Goal: Task Accomplishment & Management: Manage account settings

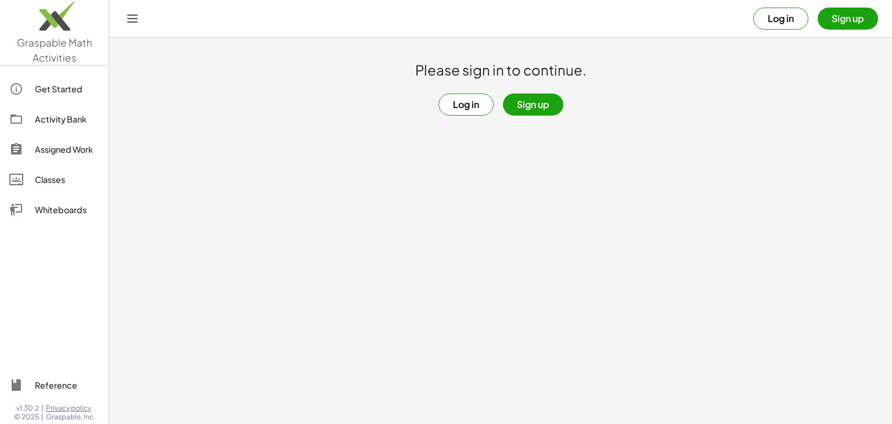
click at [544, 103] on button "Sign up" at bounding box center [533, 105] width 60 height 22
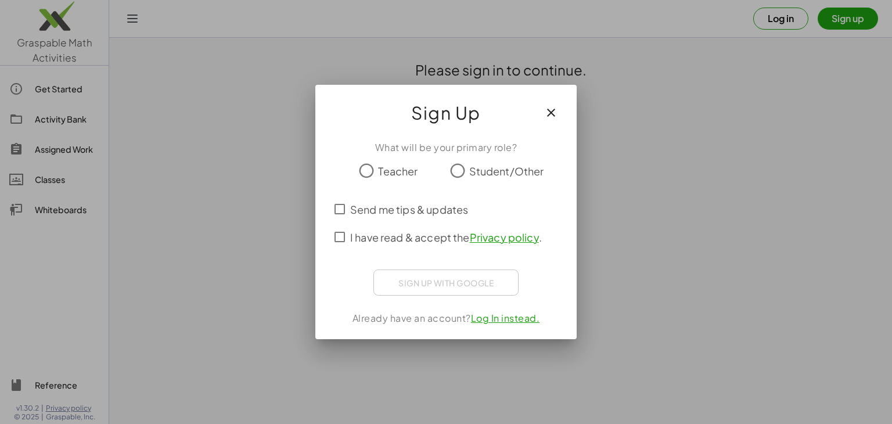
click at [552, 112] on icon "button" at bounding box center [551, 113] width 14 height 14
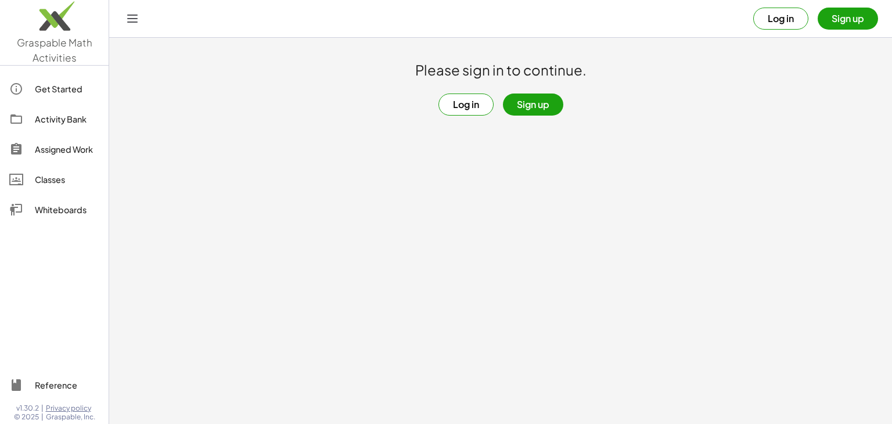
click at [513, 103] on button "Sign up" at bounding box center [533, 105] width 60 height 22
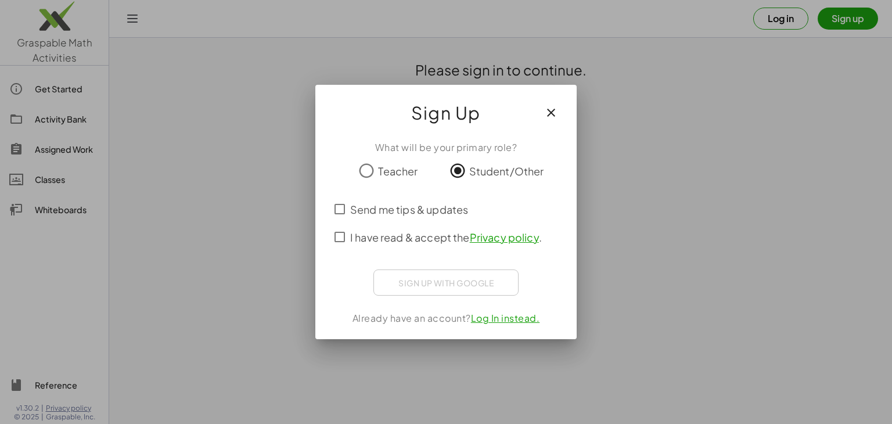
click at [428, 207] on span "Send me tips & updates" at bounding box center [409, 210] width 118 height 16
click at [431, 234] on span "I have read & accept the Privacy policy ." at bounding box center [446, 237] width 192 height 16
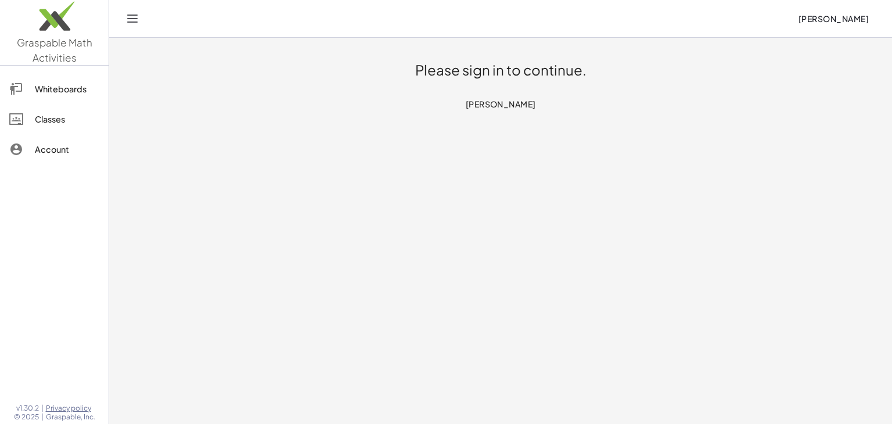
click at [527, 73] on h1 "Please sign in to continue." at bounding box center [500, 70] width 171 height 19
click at [508, 102] on span "[PERSON_NAME]" at bounding box center [500, 104] width 71 height 10
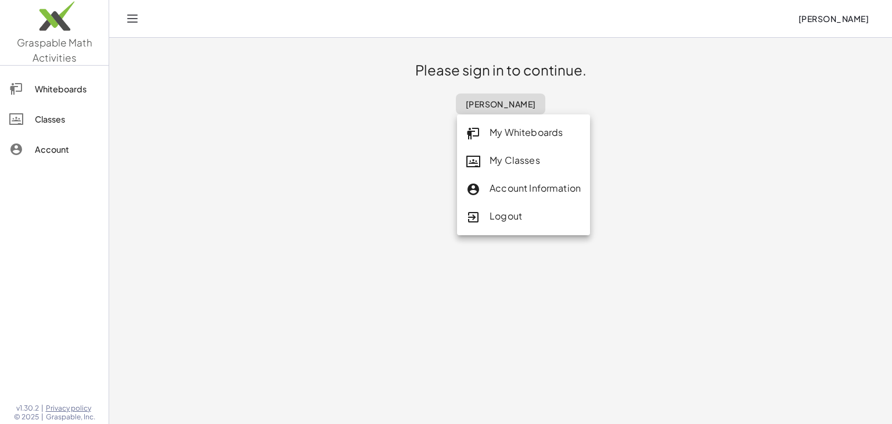
click at [670, 37] on div at bounding box center [500, 37] width 783 height 1
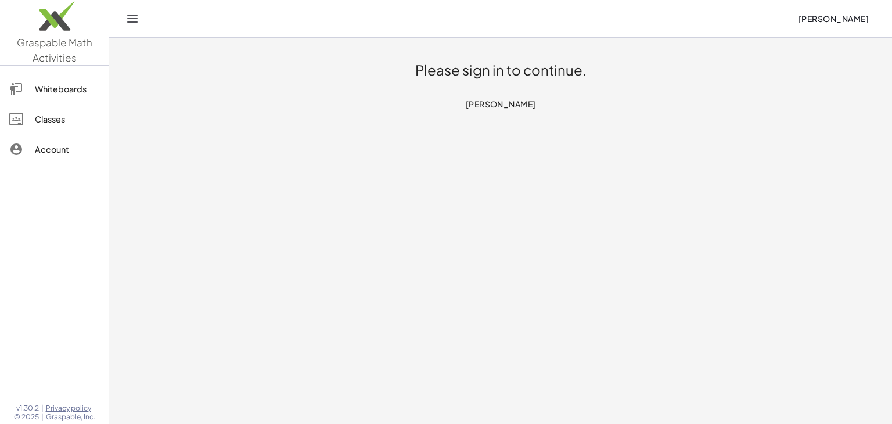
click at [518, 102] on span "[PERSON_NAME]" at bounding box center [500, 104] width 71 height 10
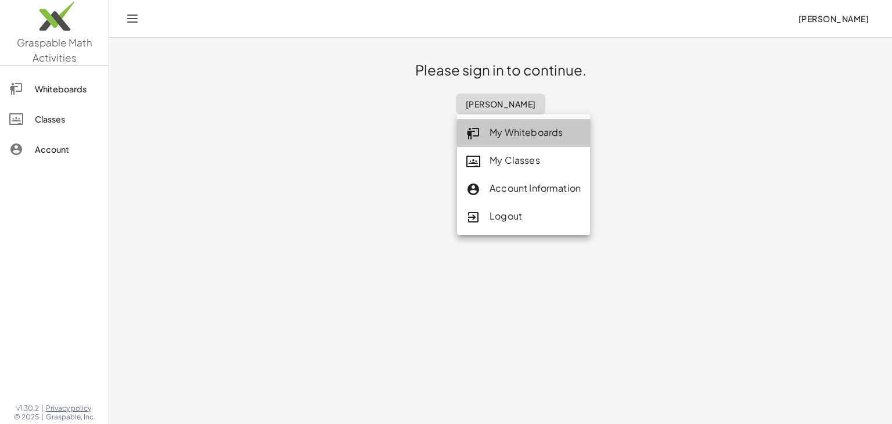
click at [515, 125] on div "My Whiteboards" at bounding box center [523, 132] width 114 height 15
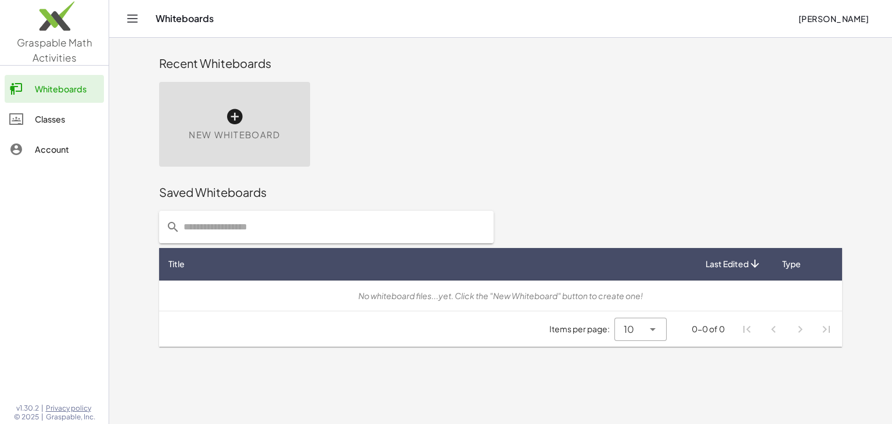
click at [70, 82] on div "Whiteboards" at bounding box center [67, 89] width 64 height 14
